Goal: Task Accomplishment & Management: Manage account settings

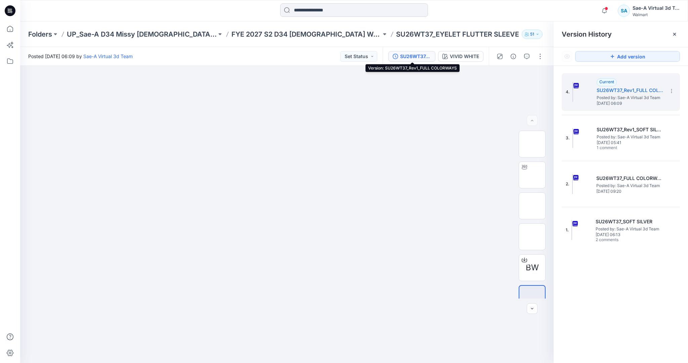
click at [330, 9] on input at bounding box center [354, 9] width 148 height 13
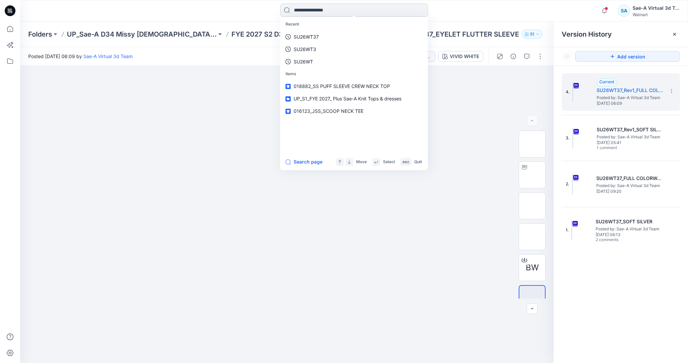
paste input "**********"
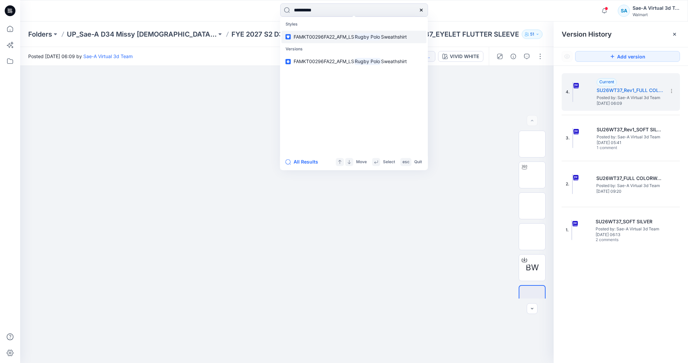
type input "**********"
click at [379, 39] on mark "Rugby Polo" at bounding box center [367, 37] width 27 height 8
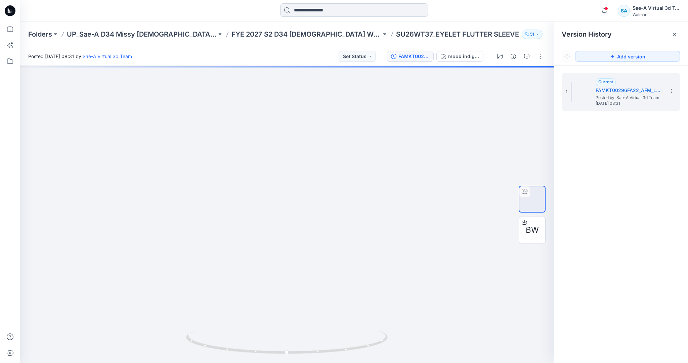
click at [335, 13] on input at bounding box center [354, 9] width 148 height 13
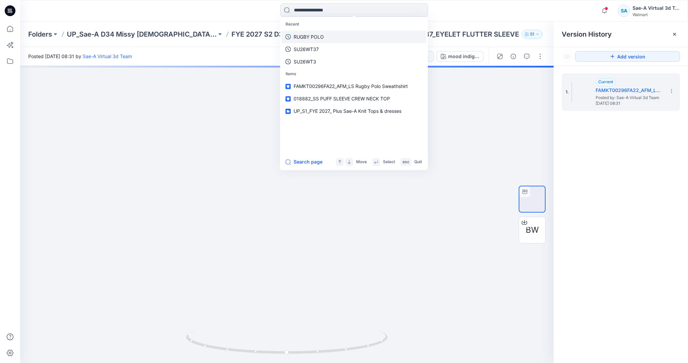
click at [335, 33] on link "RUGBY POLO" at bounding box center [353, 37] width 145 height 12
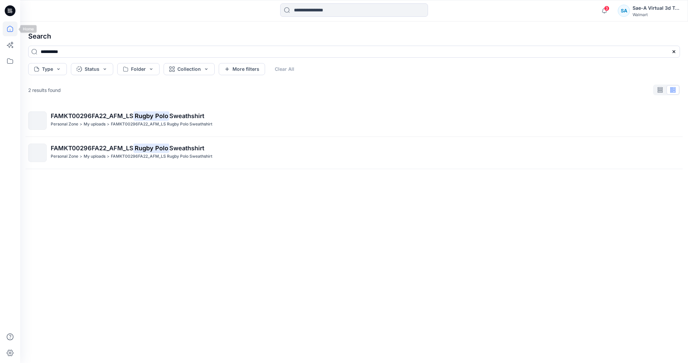
click at [17, 27] on icon at bounding box center [10, 28] width 15 height 15
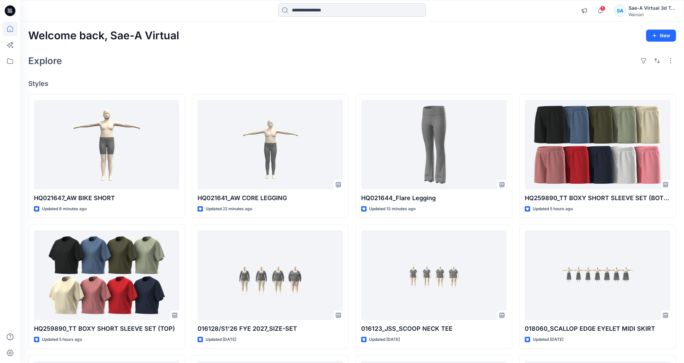
click at [360, 13] on input at bounding box center [352, 9] width 148 height 13
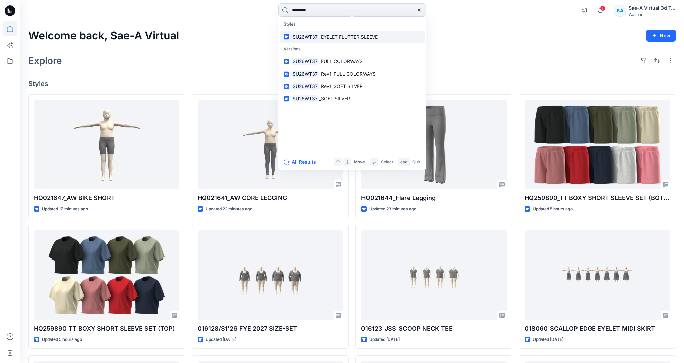
type input "********"
click at [346, 33] on p "SU26WT37 _EYELET FLUTTER SLEEVE" at bounding box center [335, 36] width 86 height 7
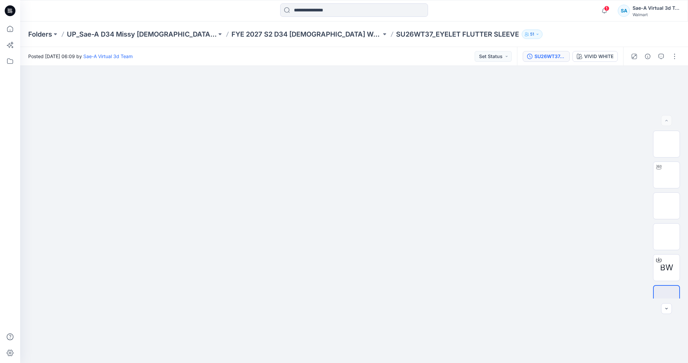
click at [546, 56] on div "SU26WT37_Rev1_FULL COLORWAYS" at bounding box center [549, 56] width 31 height 7
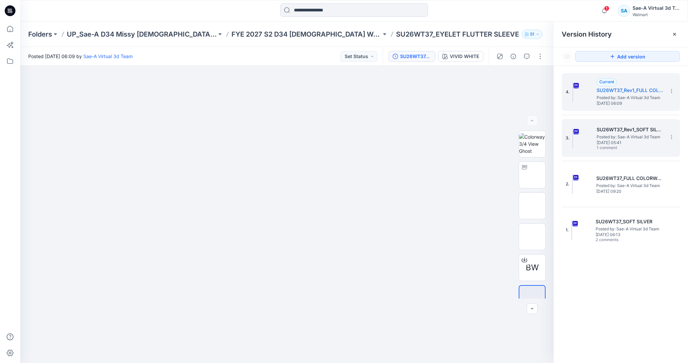
click at [626, 139] on span "Posted by: Sae-A Virtual 3d Team" at bounding box center [630, 137] width 67 height 7
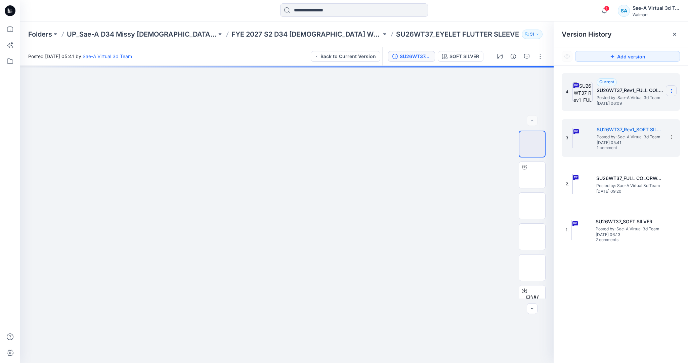
click at [672, 89] on icon at bounding box center [671, 90] width 5 height 5
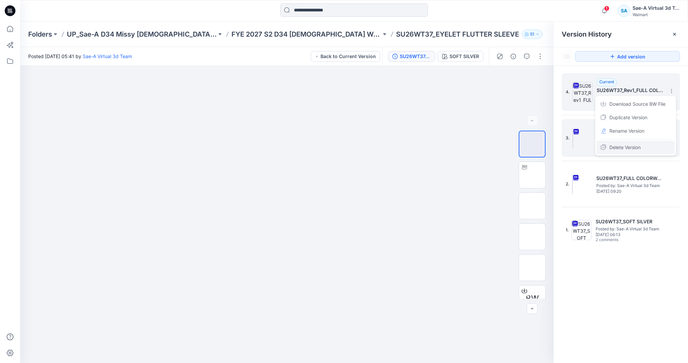
click at [630, 144] on span "Delete Version" at bounding box center [624, 147] width 31 height 8
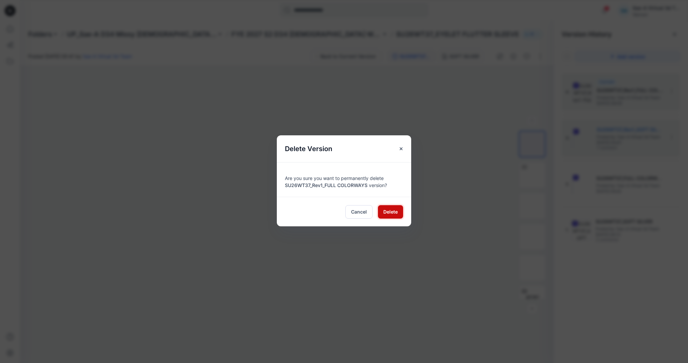
click at [392, 211] on span "Delete" at bounding box center [390, 211] width 14 height 7
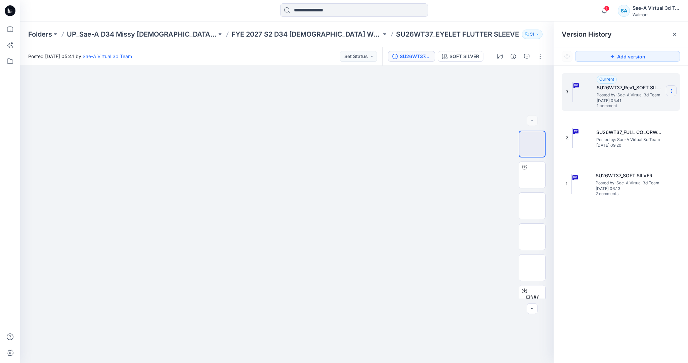
click at [674, 89] on section at bounding box center [671, 90] width 11 height 11
click at [633, 146] on span "Delete Version" at bounding box center [624, 147] width 31 height 8
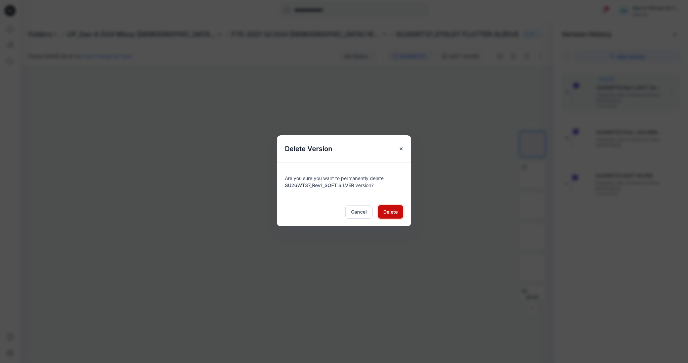
click at [385, 213] on span "Delete" at bounding box center [390, 211] width 14 height 7
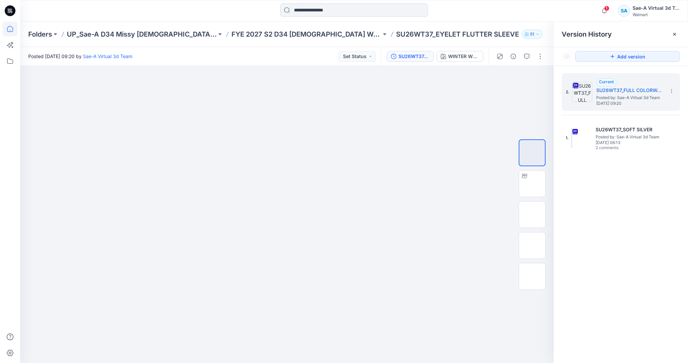
click at [10, 29] on icon at bounding box center [10, 28] width 15 height 15
